Goal: Information Seeking & Learning: Understand process/instructions

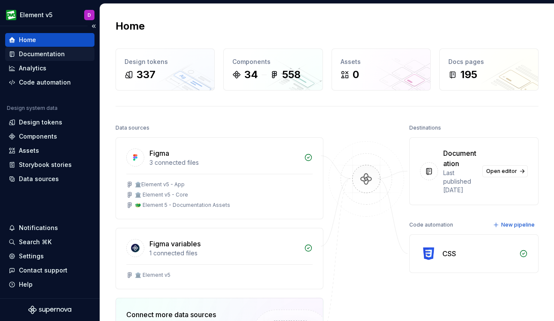
click at [57, 57] on div "Documentation" at bounding box center [42, 54] width 46 height 9
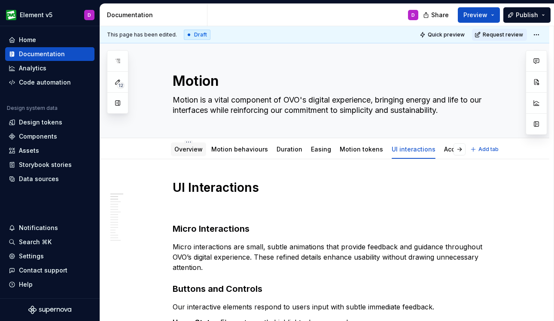
click at [194, 149] on link "Overview" at bounding box center [188, 148] width 28 height 7
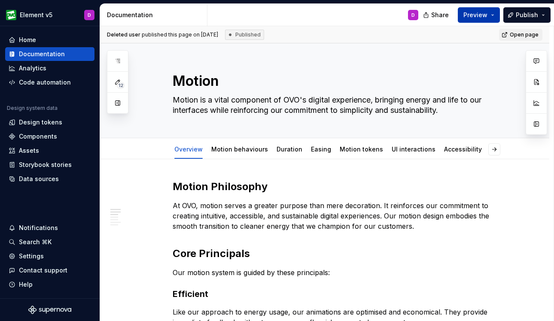
click at [496, 14] on button "Preview" at bounding box center [478, 14] width 42 height 15
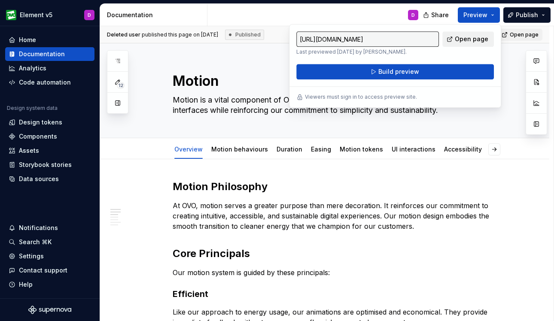
click at [472, 38] on span "Open page" at bounding box center [470, 39] width 33 height 9
type textarea "*"
